Goal: Task Accomplishment & Management: Complete application form

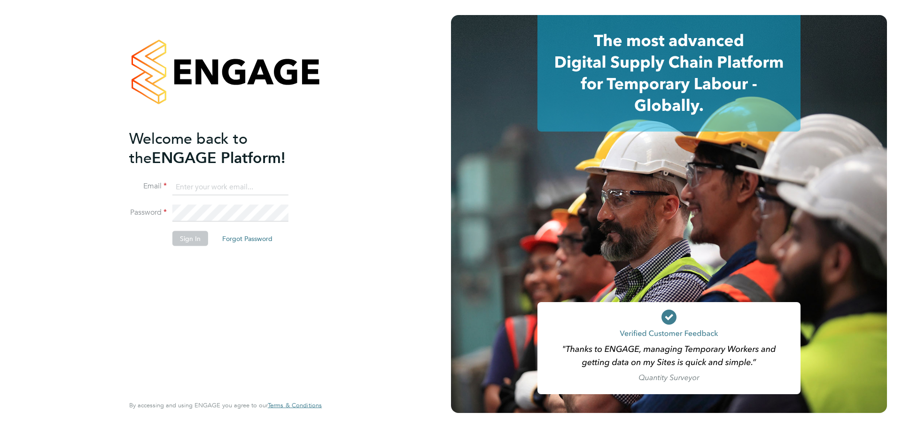
click at [210, 187] on input at bounding box center [230, 187] width 116 height 17
type input "cirsteaalexandru@yahoo.com"
click at [195, 239] on button "Sign In" at bounding box center [190, 238] width 36 height 15
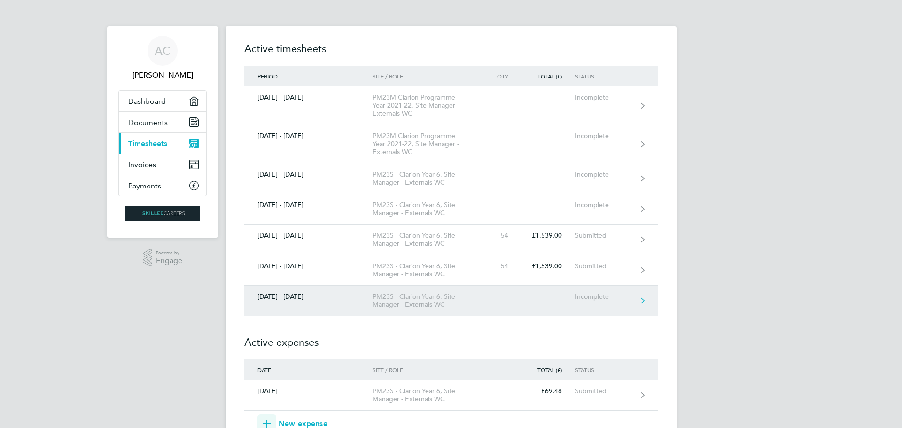
click at [297, 301] on link "[DATE] - [DATE] PM23S - Clarion Year 6, Site Manager - Externals WC Incomplete" at bounding box center [451, 301] width 414 height 31
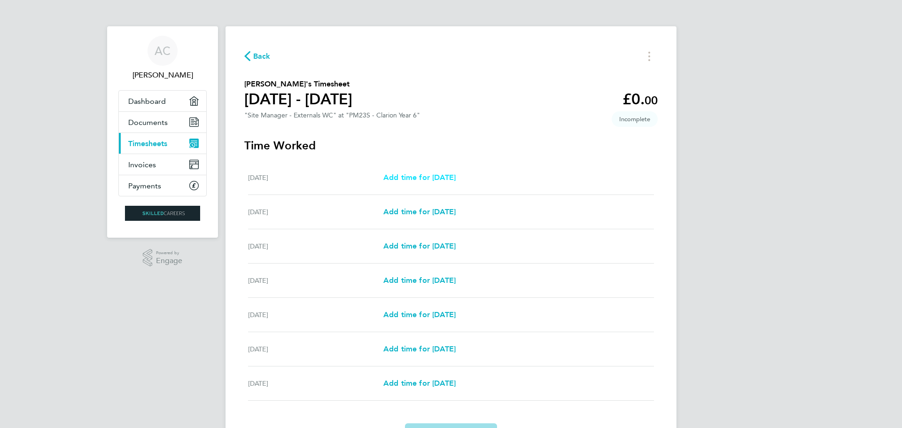
click at [417, 175] on span "Add time for [DATE]" at bounding box center [419, 177] width 72 height 9
select select "30"
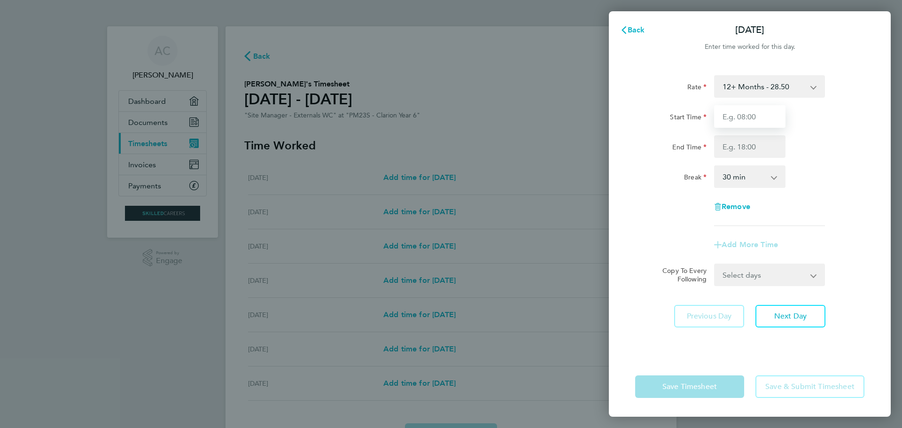
click at [764, 121] on input "Start Time" at bounding box center [749, 116] width 71 height 23
type input "08:00"
click at [761, 147] on input "End Time" at bounding box center [749, 146] width 71 height 23
type input "17:30"
click at [836, 182] on div "Break 0 min 15 min 30 min 45 min 60 min 75 min 90 min" at bounding box center [750, 176] width 237 height 23
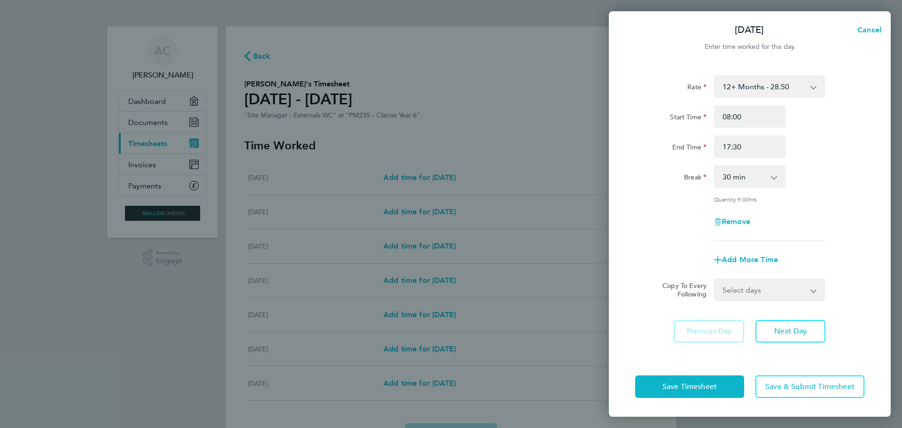
click at [637, 172] on div "Break" at bounding box center [670, 174] width 71 height 19
click at [679, 388] on span "Save Timesheet" at bounding box center [690, 386] width 55 height 9
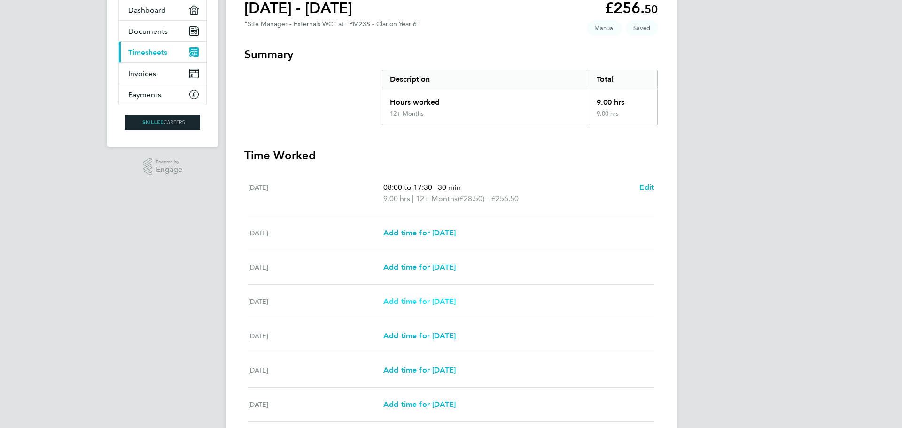
scroll to position [141, 0]
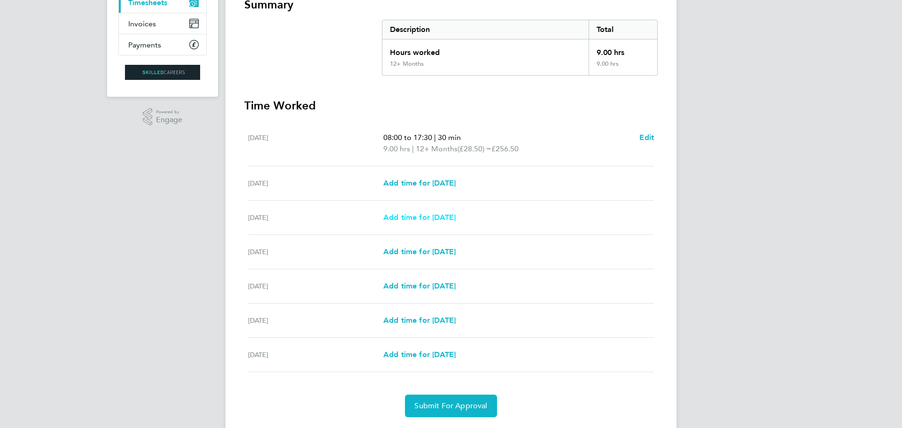
click at [432, 216] on span "Add time for [DATE]" at bounding box center [419, 217] width 72 height 9
select select "30"
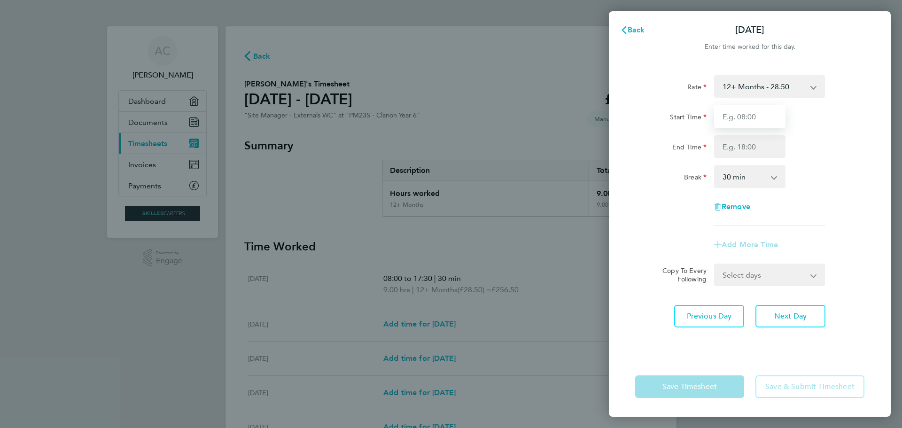
click at [750, 122] on input "Start Time" at bounding box center [749, 116] width 71 height 23
type input "08:00"
click at [757, 148] on input "End Time" at bounding box center [749, 146] width 71 height 23
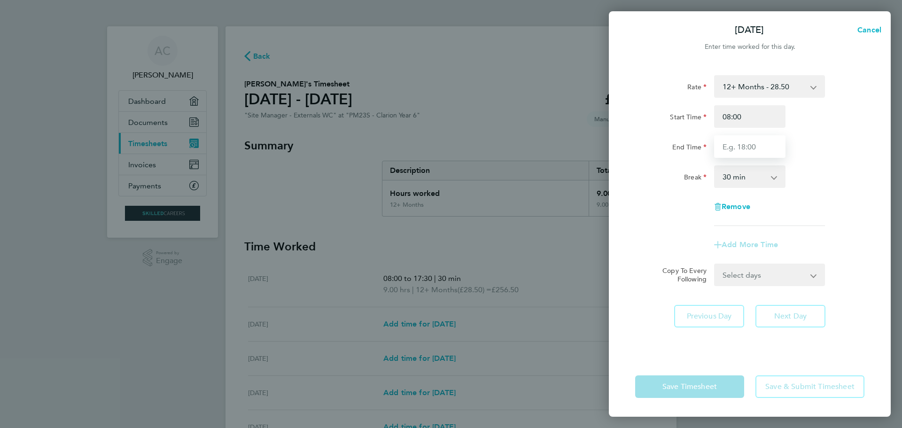
type input "17:30"
click at [654, 345] on div "Rate 12+ Months - 28.50 Start Time 08:00 End Time 17:30 Break 0 min 15 min 30 m…" at bounding box center [750, 210] width 282 height 293
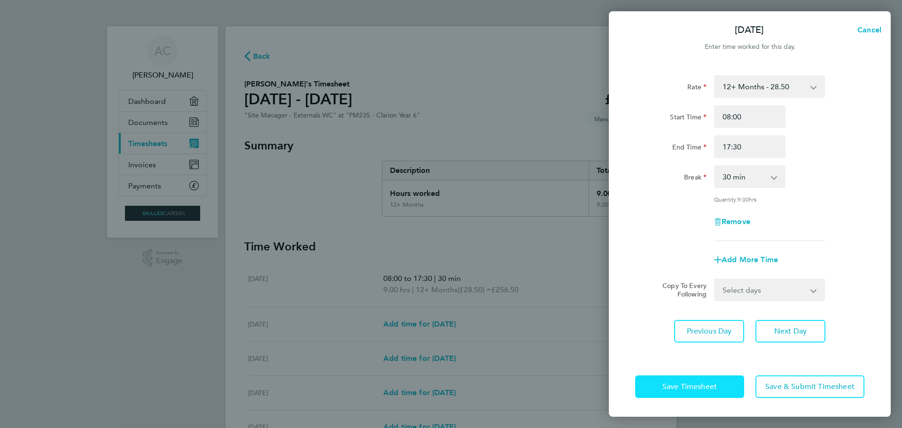
click at [697, 396] on button "Save Timesheet" at bounding box center [689, 386] width 109 height 23
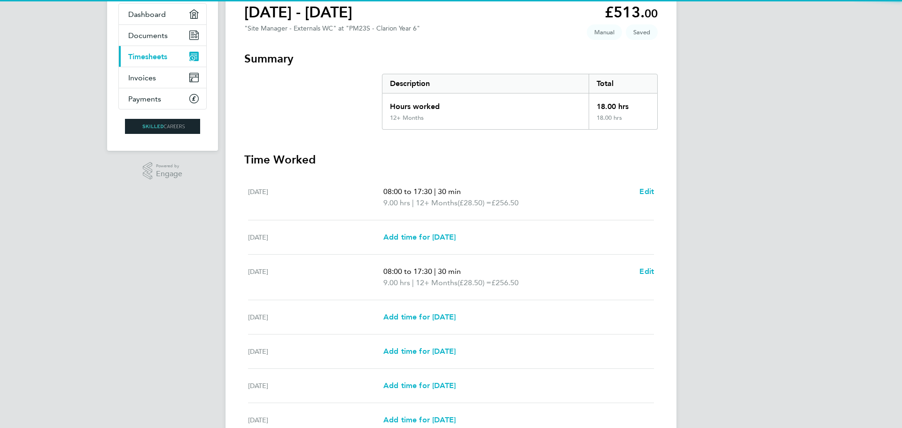
scroll to position [179, 0]
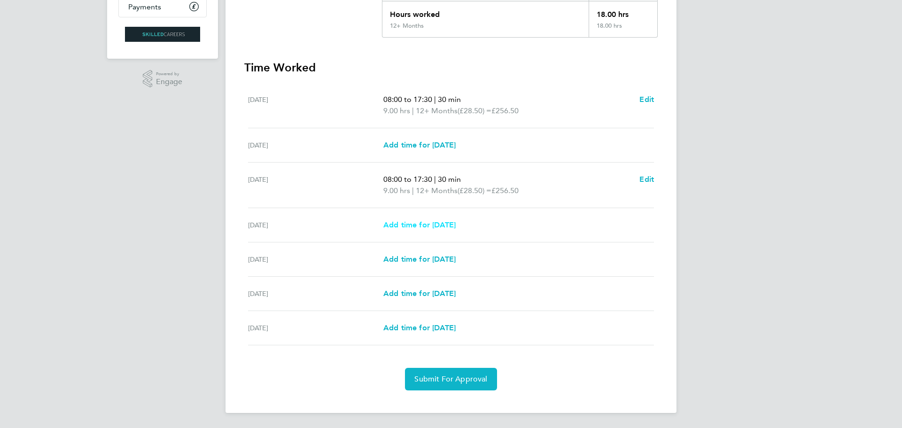
click at [447, 227] on span "Add time for [DATE]" at bounding box center [419, 224] width 72 height 9
select select "30"
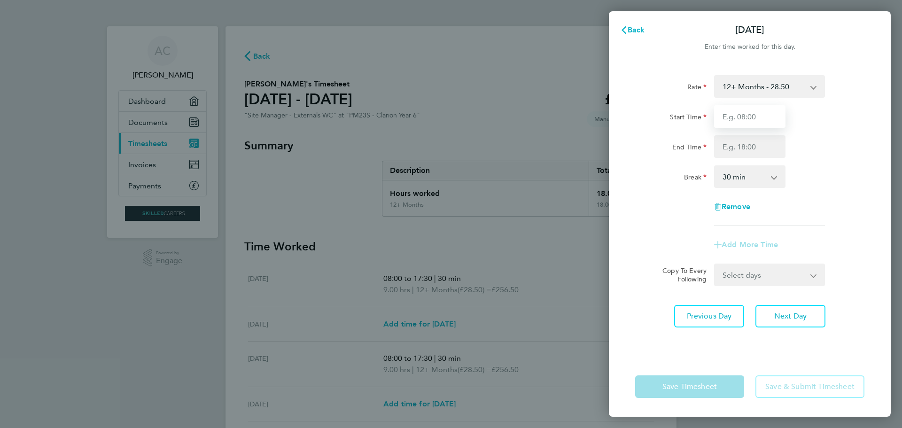
click at [743, 113] on input "Start Time" at bounding box center [749, 116] width 71 height 23
type input "08:00"
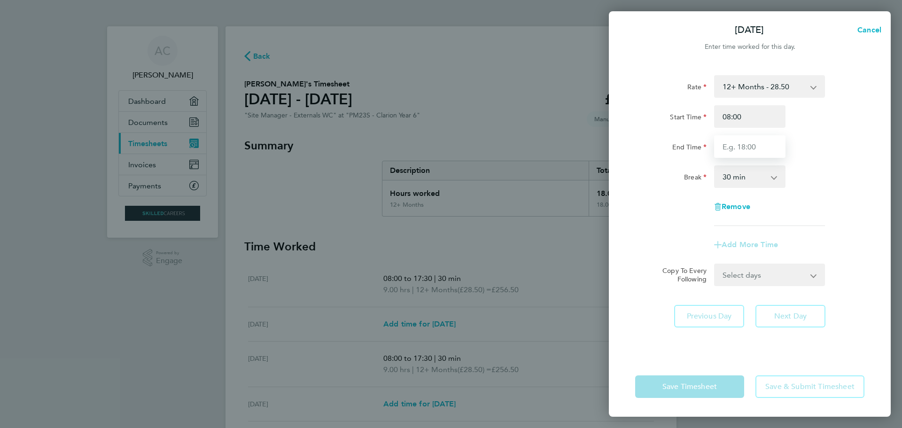
click at [751, 146] on input "End Time" at bounding box center [749, 146] width 71 height 23
type input "17:30"
click at [652, 232] on app-timesheet-line-form-group "Rate 12+ Months - 28.50 Start Time 08:00 End Time 17:30 Break 0 min 15 min 30 m…" at bounding box center [749, 165] width 229 height 181
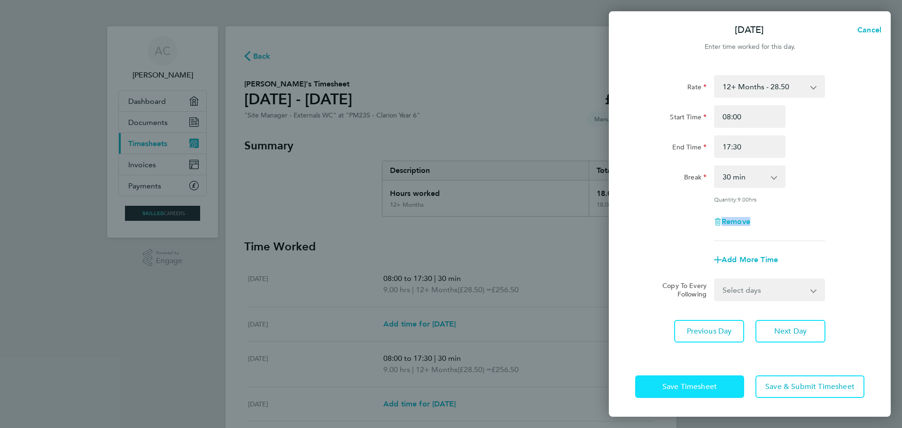
click at [693, 387] on span "Save Timesheet" at bounding box center [690, 386] width 55 height 9
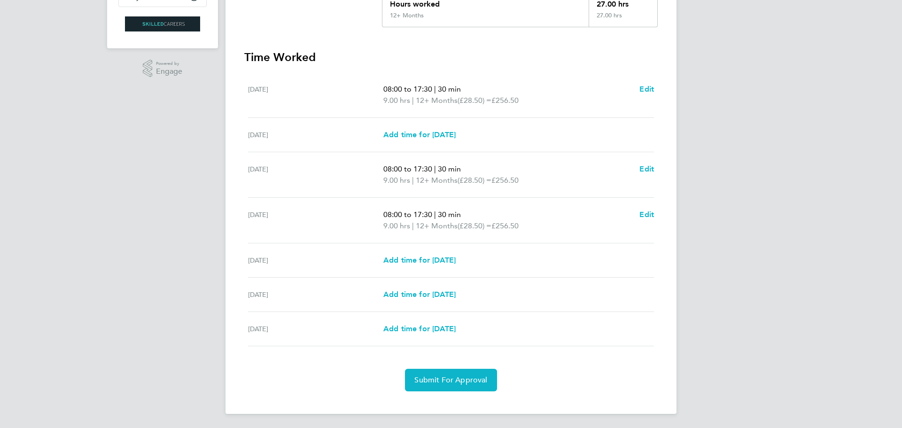
scroll to position [190, 0]
click at [436, 261] on span "Add time for [DATE]" at bounding box center [419, 259] width 72 height 9
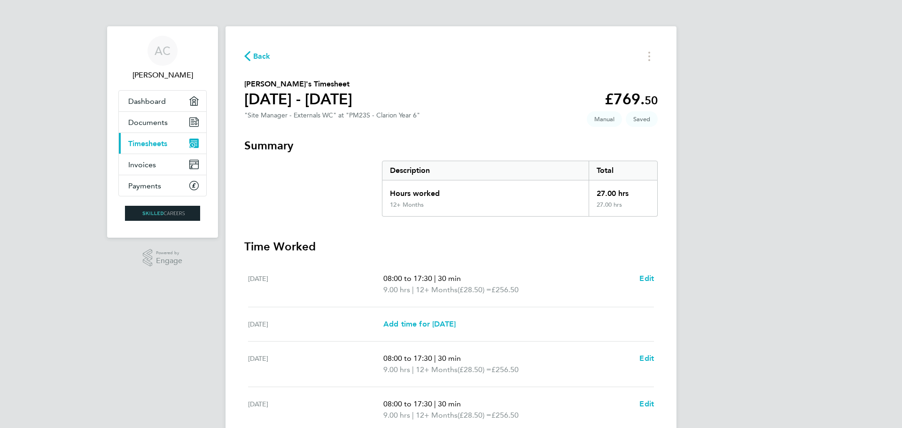
select select "30"
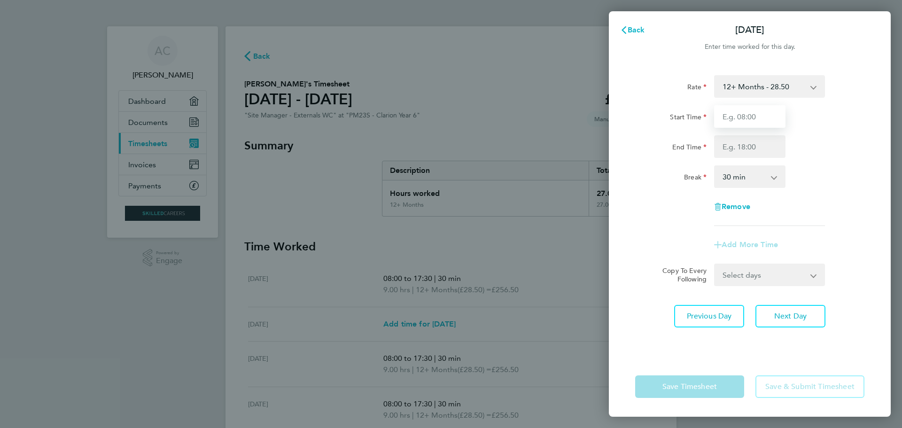
click at [749, 119] on input "Start Time" at bounding box center [749, 116] width 71 height 23
type input "08:00"
click at [758, 148] on input "End Time" at bounding box center [749, 146] width 71 height 23
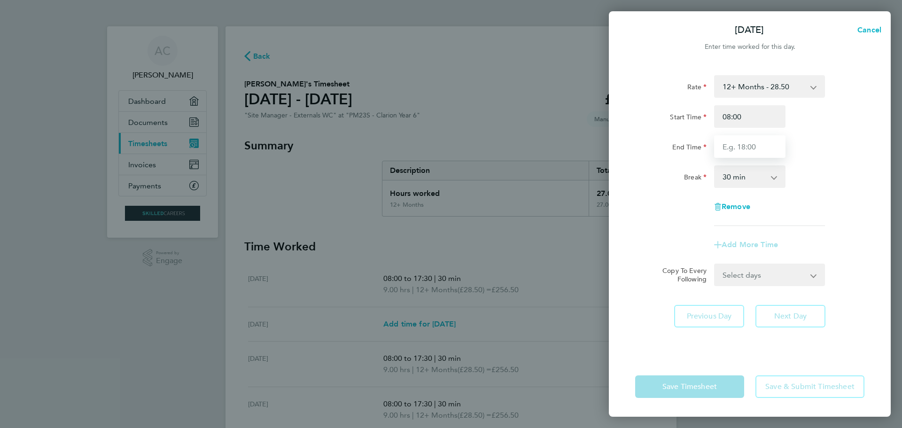
type input "17:30"
click at [649, 299] on div "Rate 12+ Months - 28.50 Start Time 08:00 End Time 17:30 Break 0 min 15 min 30 m…" at bounding box center [750, 210] width 282 height 293
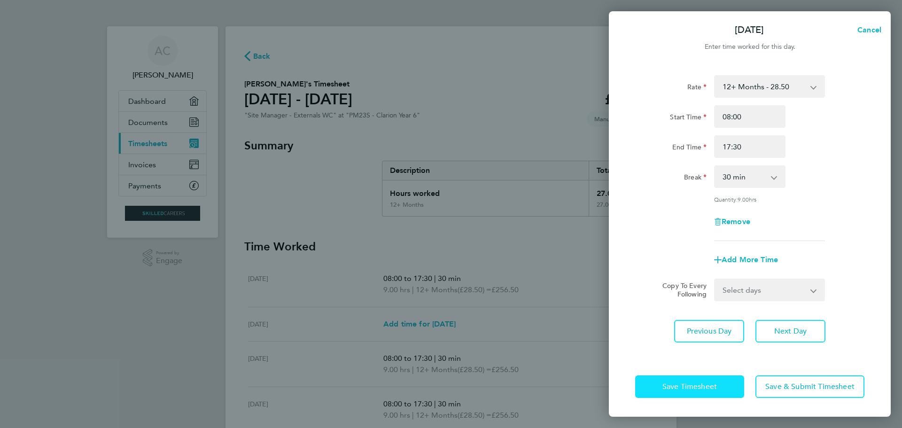
click at [685, 387] on span "Save Timesheet" at bounding box center [690, 386] width 55 height 9
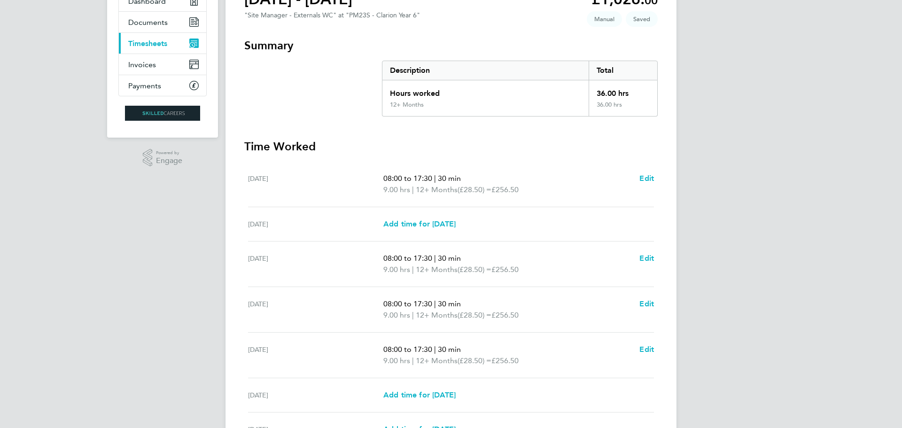
scroll to position [202, 0]
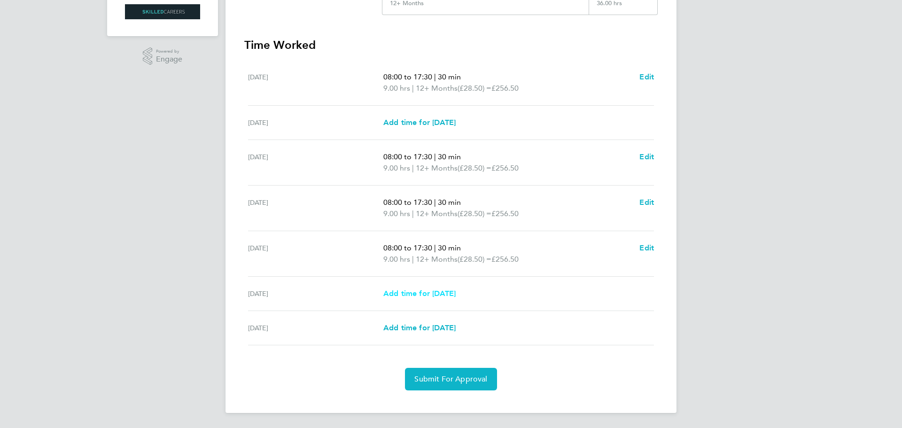
click at [447, 294] on span "Add time for [DATE]" at bounding box center [419, 293] width 72 height 9
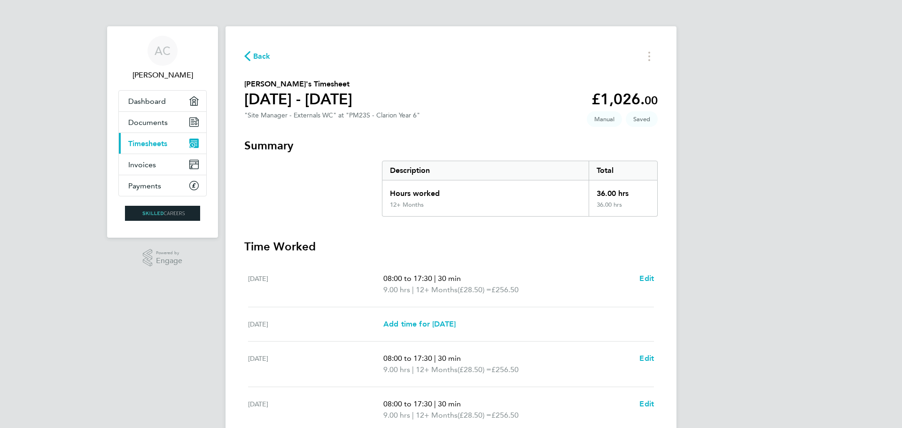
select select "30"
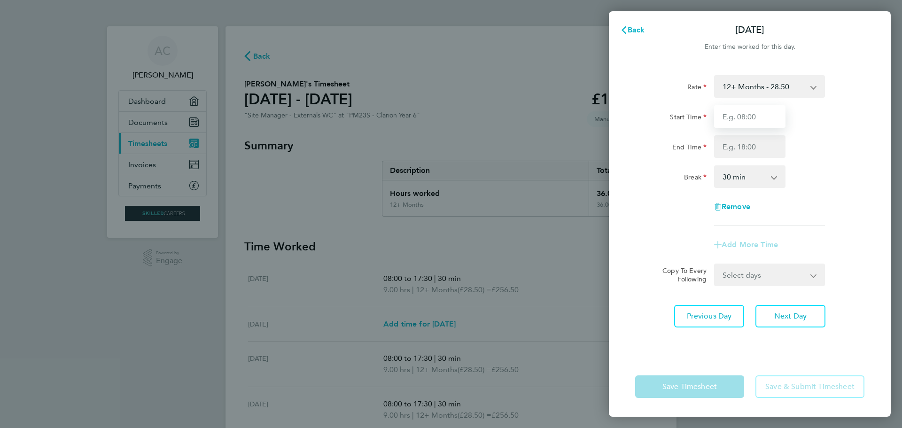
click at [757, 120] on input "Start Time" at bounding box center [749, 116] width 71 height 23
type input "08:00"
click at [752, 148] on input "End Time" at bounding box center [749, 146] width 71 height 23
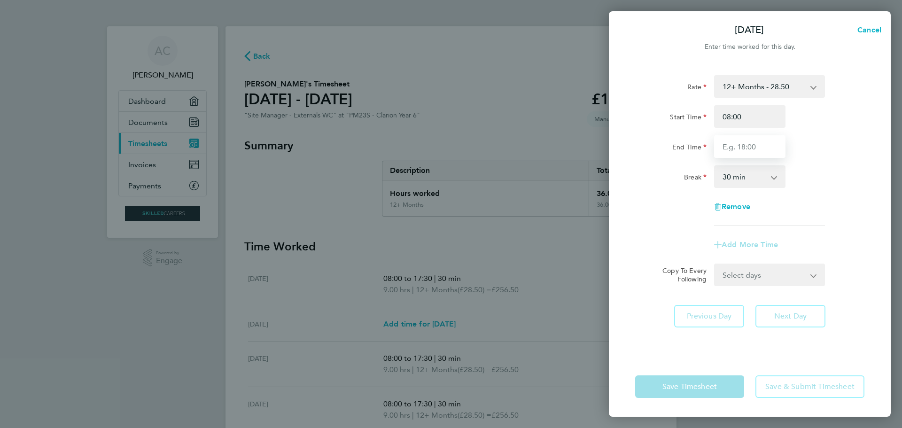
type input "17:30"
click at [642, 249] on div "Add More Time" at bounding box center [750, 245] width 237 height 23
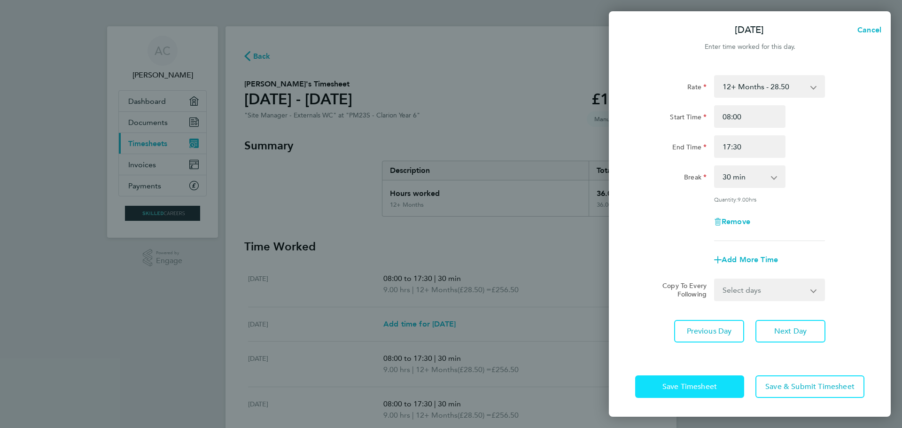
click at [681, 379] on button "Save Timesheet" at bounding box center [689, 386] width 109 height 23
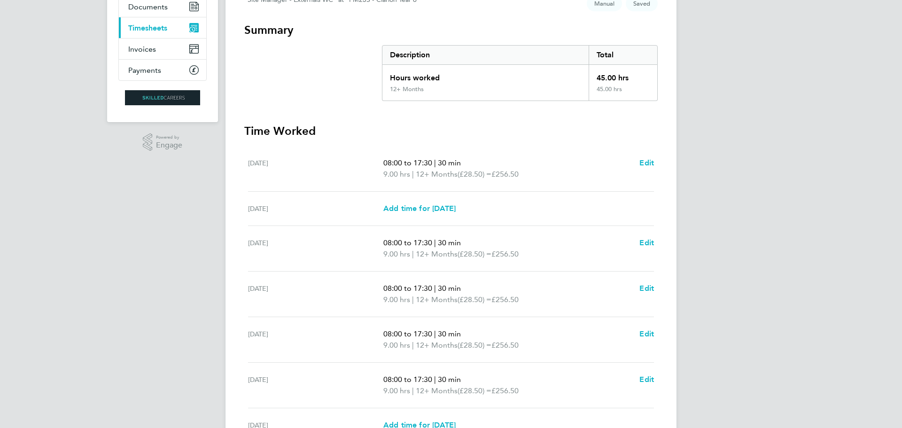
scroll to position [213, 0]
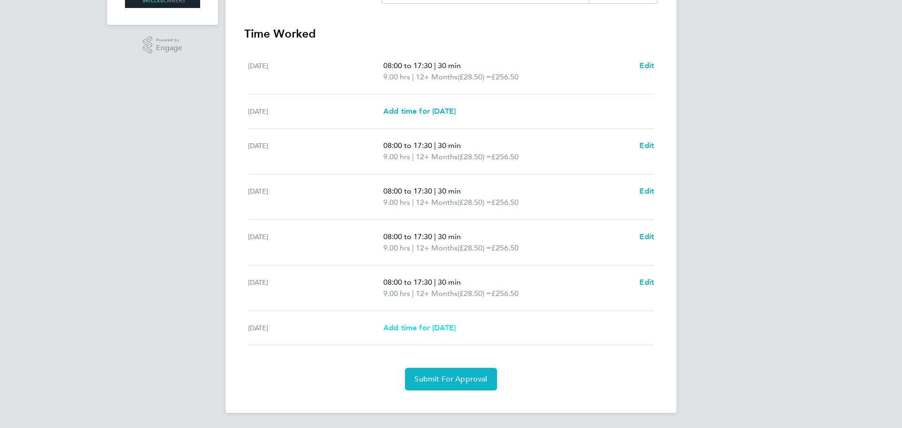
click at [417, 327] on span "Add time for [DATE]" at bounding box center [419, 327] width 72 height 9
select select "30"
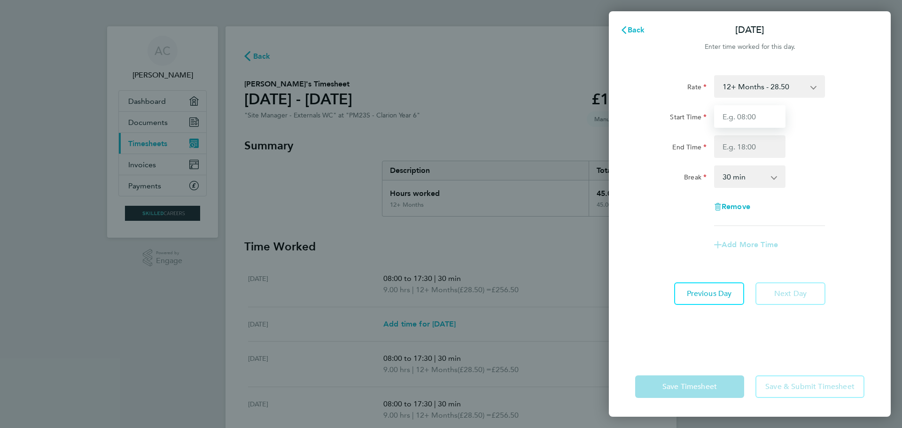
click at [751, 118] on input "Start Time" at bounding box center [749, 116] width 71 height 23
type input "08:00"
click at [749, 145] on input "End Time" at bounding box center [749, 146] width 71 height 23
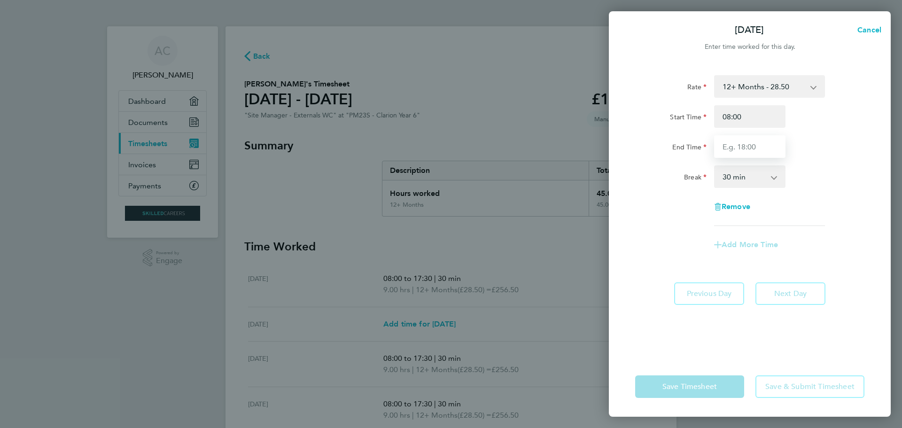
type input "17:30"
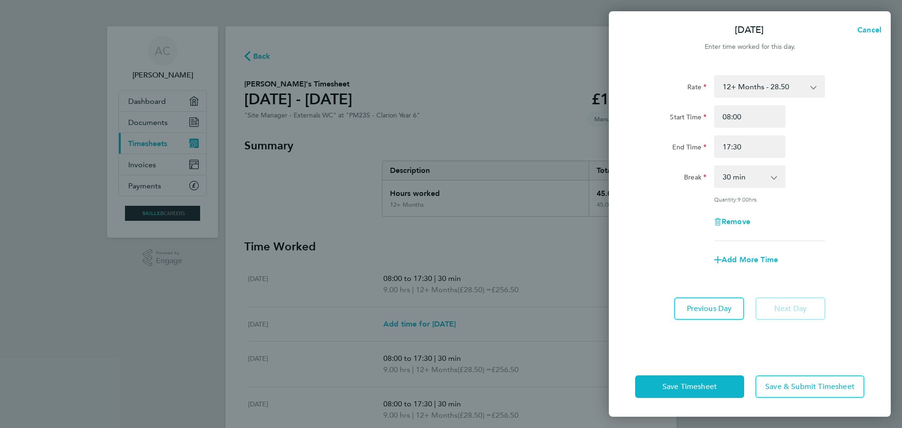
click at [637, 230] on app-timesheet-line-form-group "Rate 12+ Months - 28.50 Start Time 08:00 End Time 17:30 Break 0 min 15 min 30 m…" at bounding box center [749, 173] width 229 height 196
click at [704, 394] on button "Save Timesheet" at bounding box center [689, 386] width 109 height 23
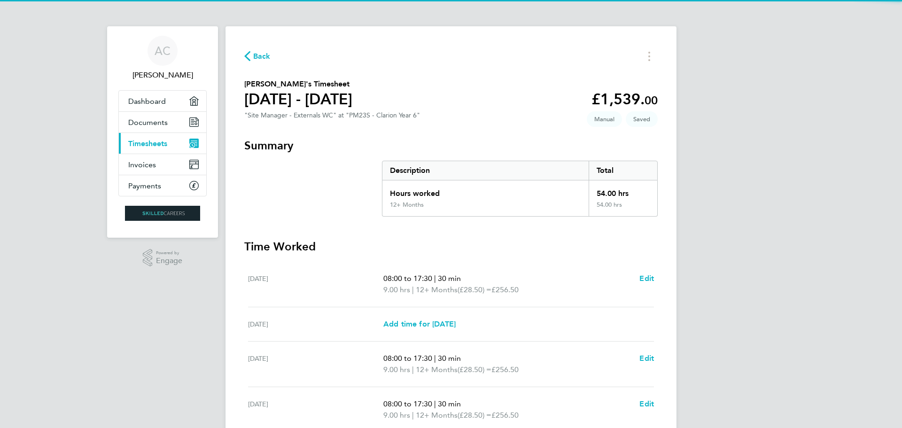
click at [312, 192] on section "Summary Description Total Hours worked 54.00 hrs 12+ Months 54.00 hrs" at bounding box center [451, 177] width 414 height 78
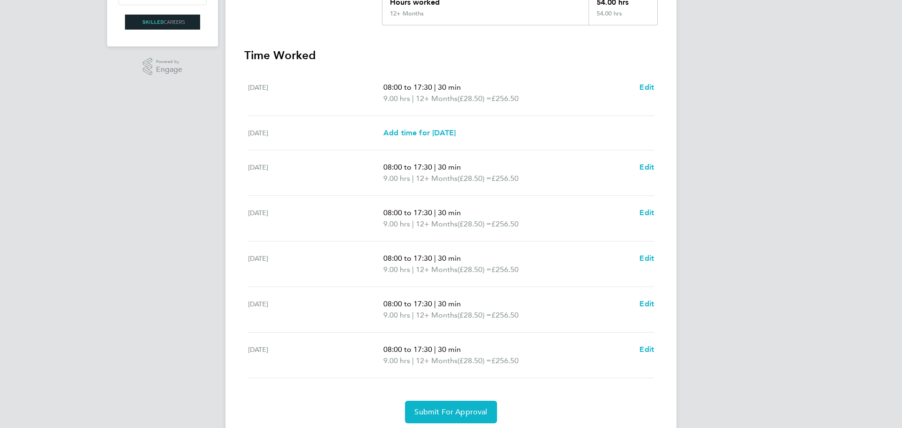
scroll to position [224, 0]
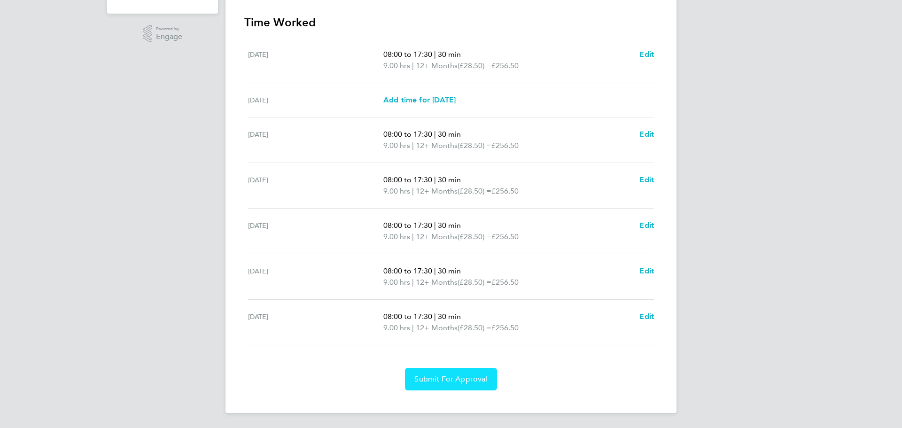
click at [463, 385] on button "Submit For Approval" at bounding box center [451, 379] width 92 height 23
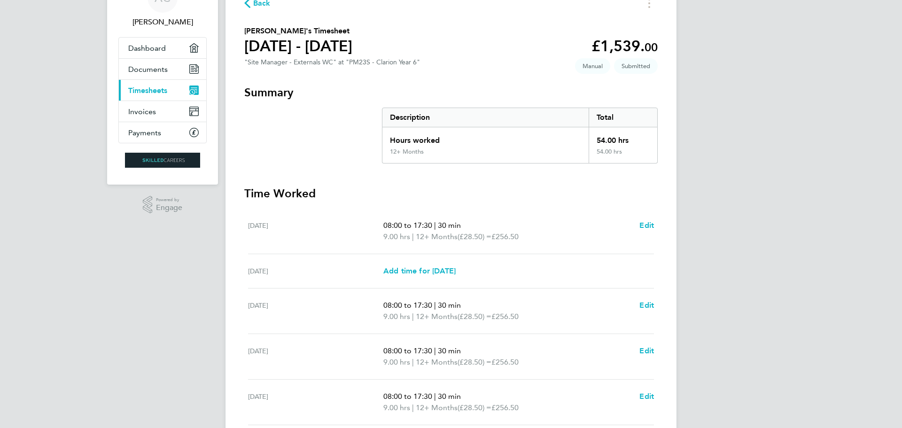
scroll to position [0, 0]
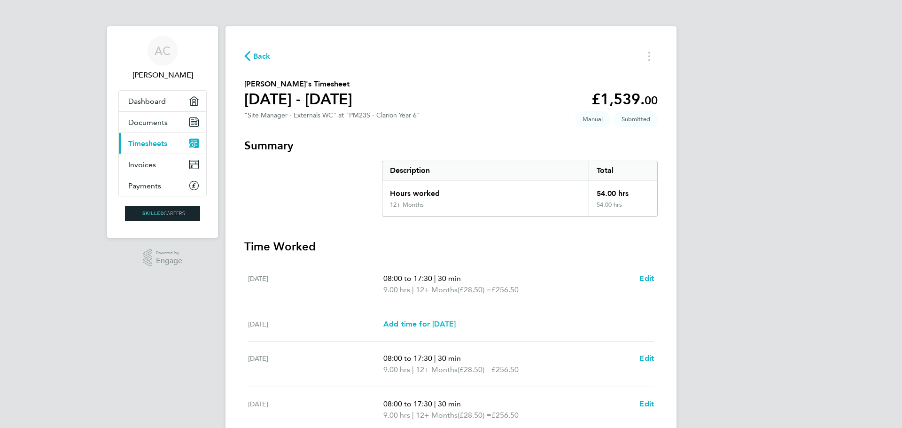
click at [151, 144] on span "Timesheets" at bounding box center [147, 143] width 39 height 9
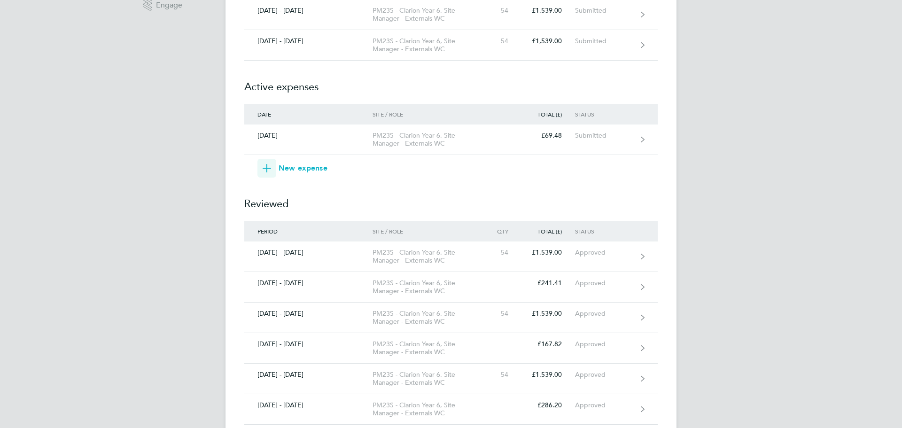
scroll to position [282, 0]
